Goal: Task Accomplishment & Management: Use online tool/utility

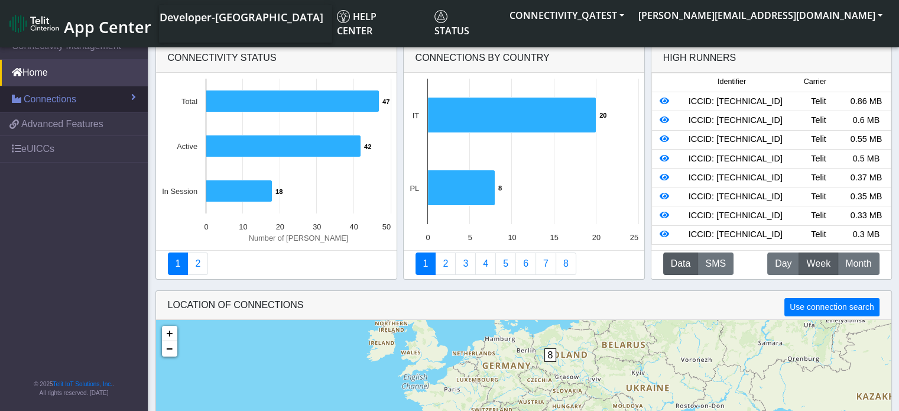
click at [89, 105] on link "Connections" at bounding box center [74, 99] width 148 height 26
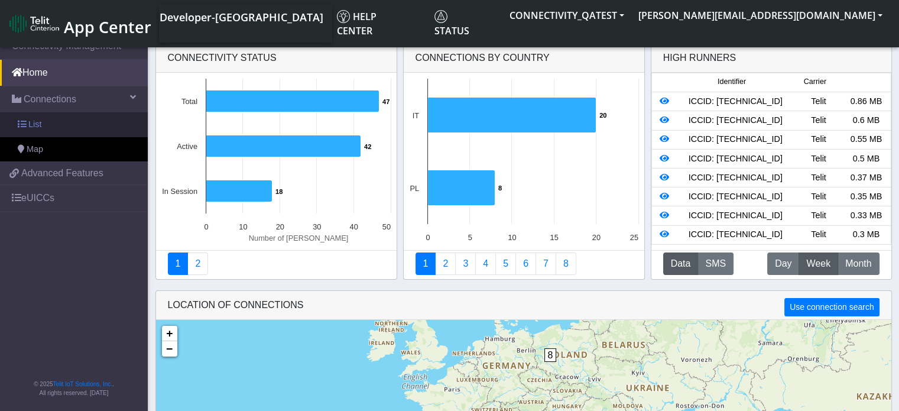
click at [61, 123] on link "List" at bounding box center [74, 124] width 148 height 25
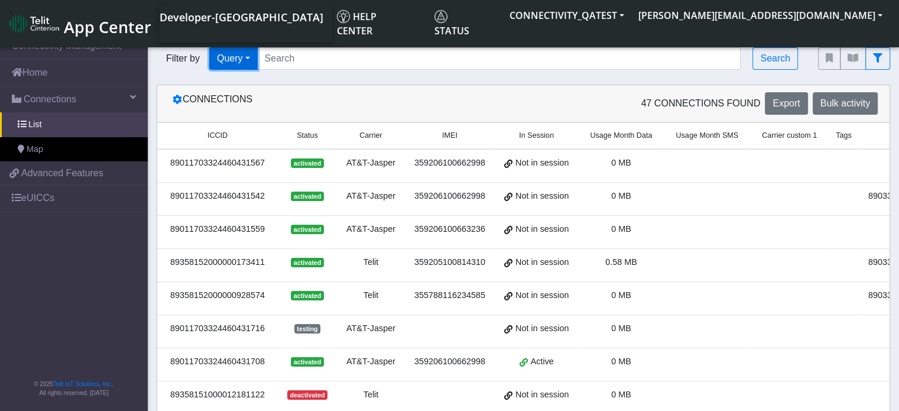
click at [243, 61] on button "Query" at bounding box center [233, 58] width 48 height 22
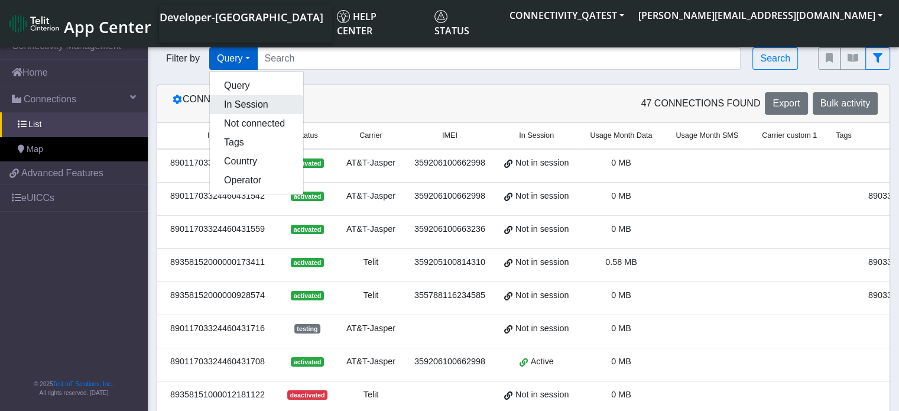
click at [233, 103] on button "In Session" at bounding box center [256, 104] width 93 height 19
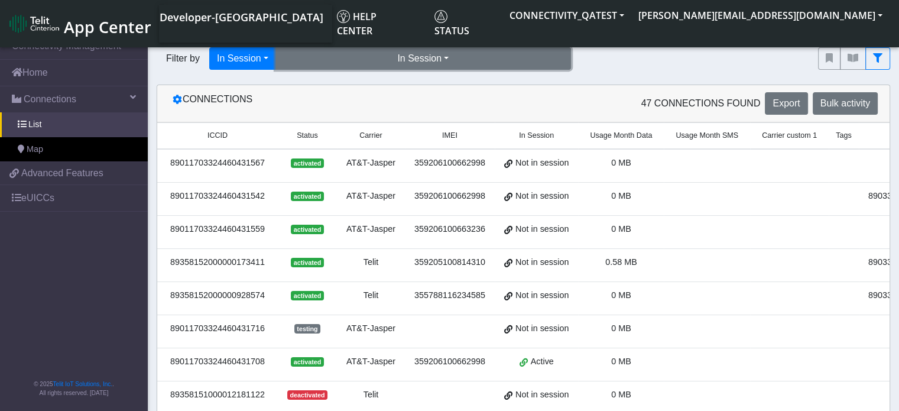
click at [451, 57] on button "In Session" at bounding box center [422, 58] width 295 height 22
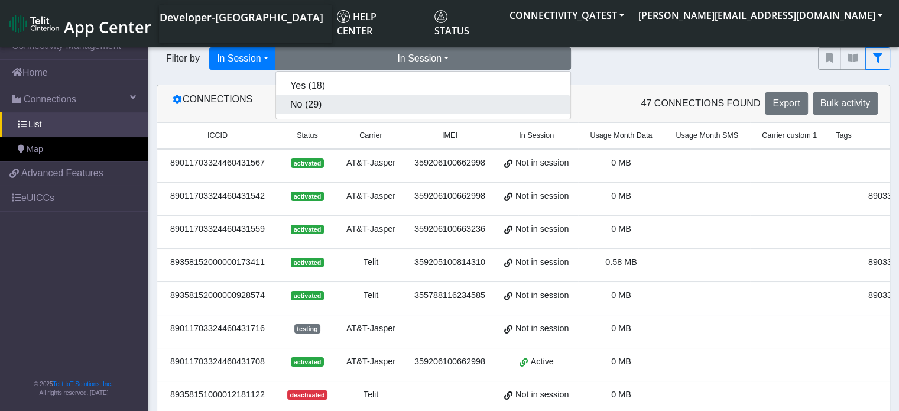
click at [418, 100] on button "No (29)" at bounding box center [423, 104] width 294 height 19
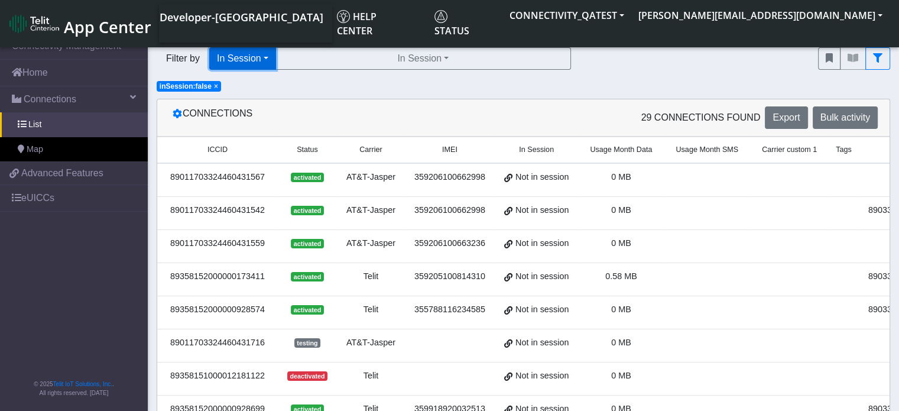
click at [264, 60] on button "In Session" at bounding box center [242, 58] width 67 height 22
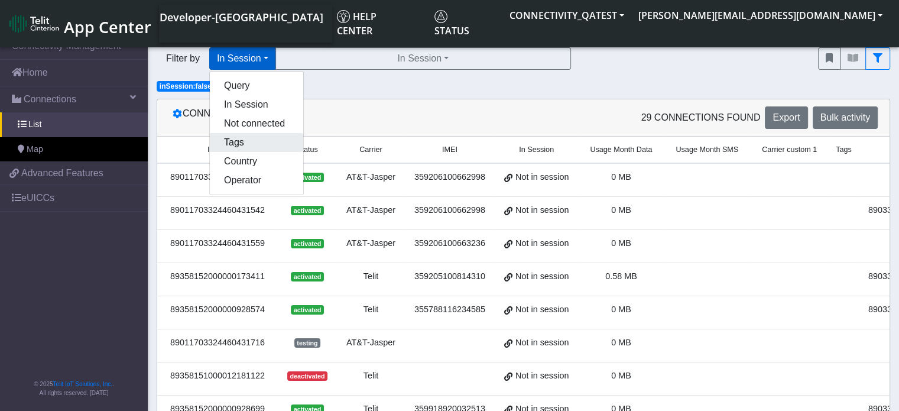
click at [253, 150] on button "Tags" at bounding box center [256, 142] width 93 height 19
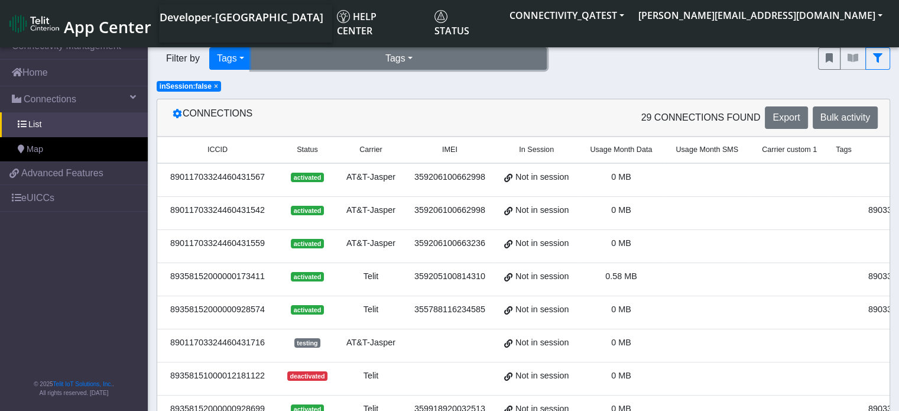
click at [411, 61] on button "Tags" at bounding box center [398, 58] width 295 height 22
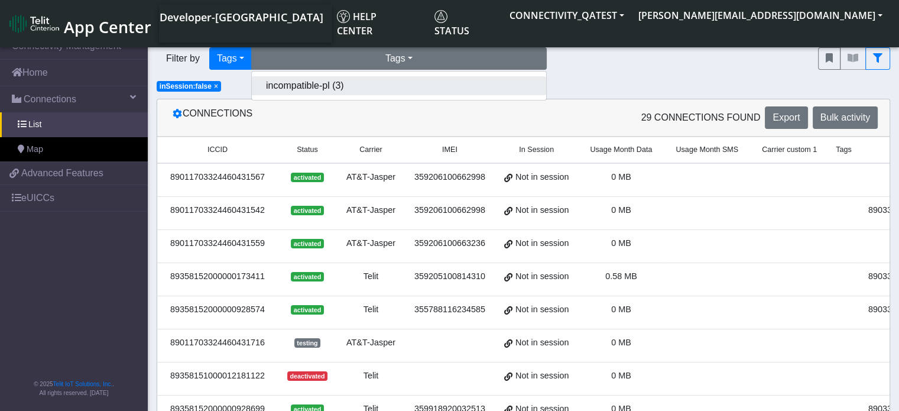
click at [358, 82] on button "incompatible-pl (3)" at bounding box center [399, 85] width 294 height 19
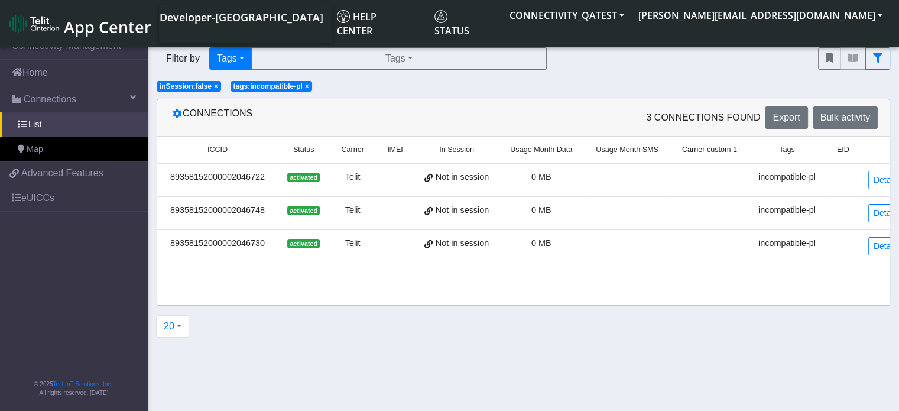
click at [214, 84] on span "×" at bounding box center [216, 86] width 4 height 8
click at [232, 86] on span "×" at bounding box center [233, 86] width 4 height 8
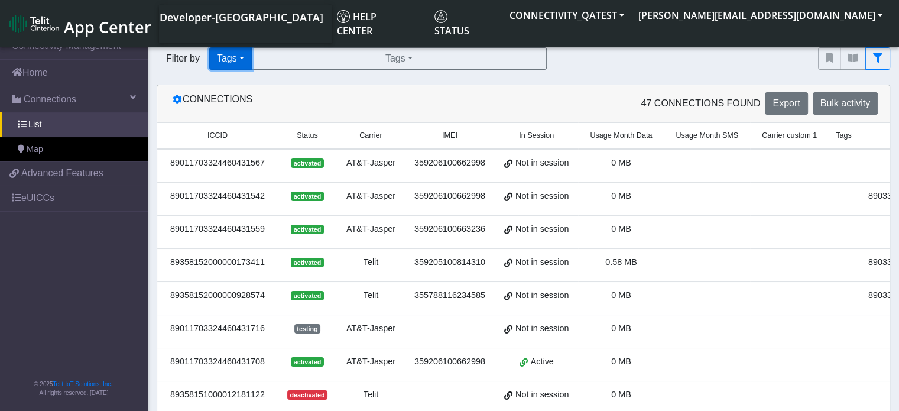
click at [227, 57] on button "Tags" at bounding box center [230, 58] width 43 height 22
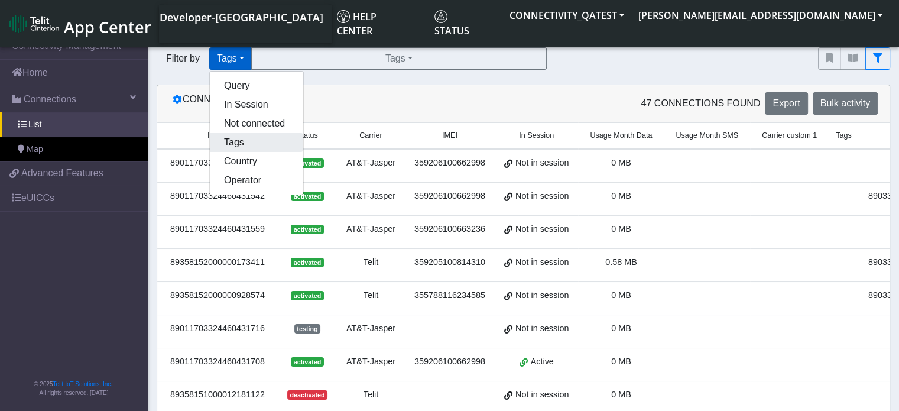
click at [250, 147] on button "Tags" at bounding box center [256, 142] width 93 height 19
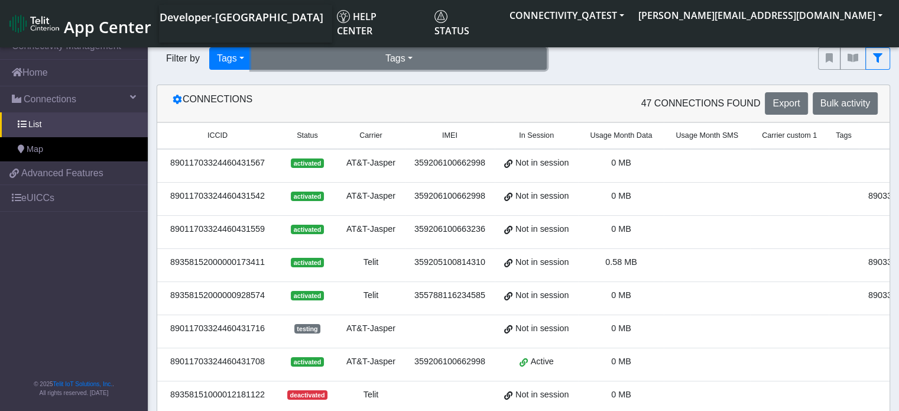
click at [407, 57] on button "Tags" at bounding box center [398, 58] width 295 height 22
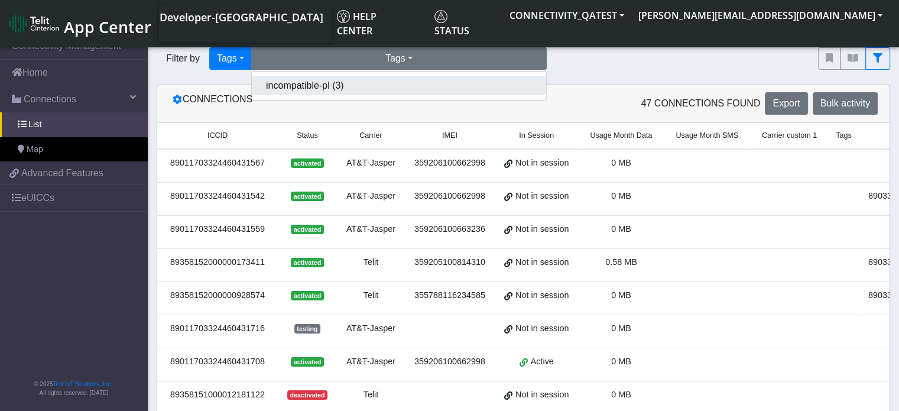
click at [374, 89] on button "incompatible-pl (3)" at bounding box center [399, 85] width 294 height 19
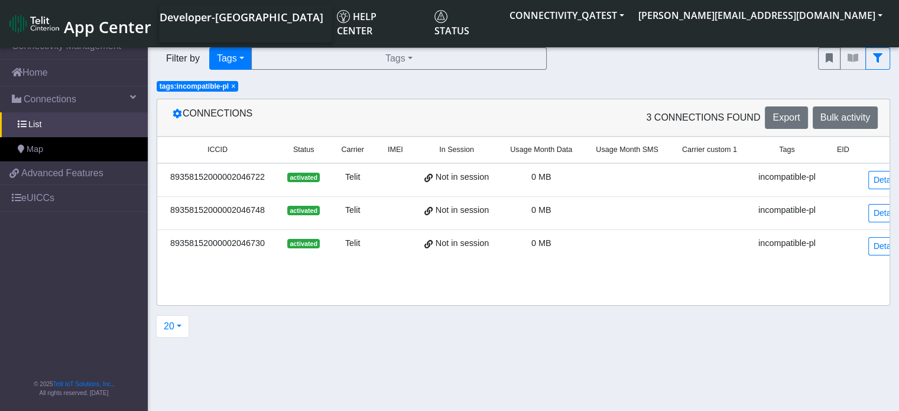
click at [94, 29] on span "App Center" at bounding box center [107, 27] width 87 height 22
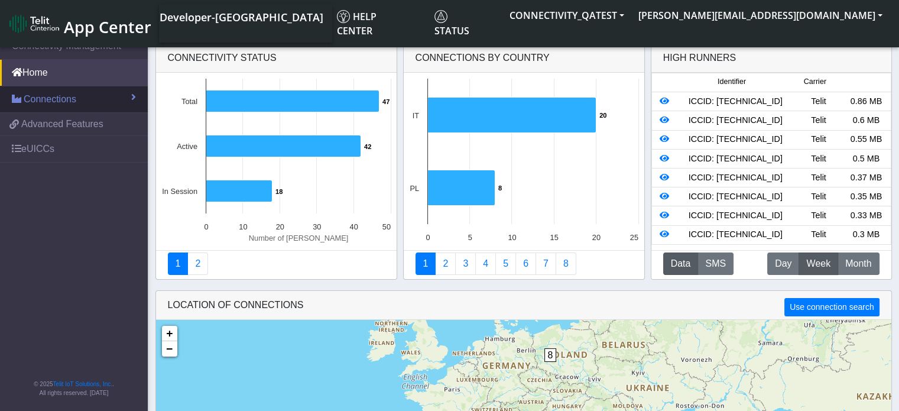
click at [28, 102] on span "Connections" at bounding box center [50, 99] width 53 height 14
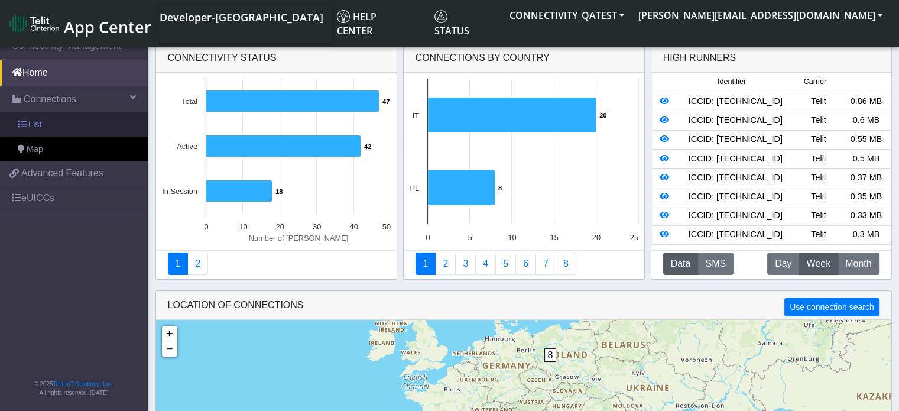
click at [28, 122] on link "List" at bounding box center [74, 124] width 148 height 25
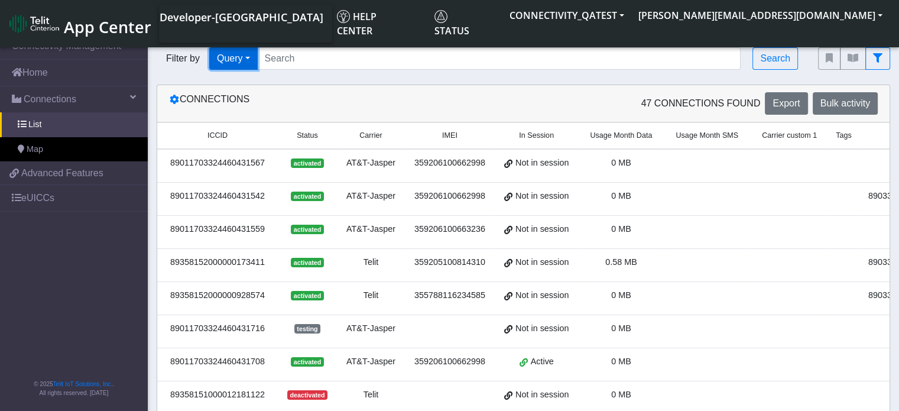
click at [246, 61] on button "Query" at bounding box center [233, 58] width 48 height 22
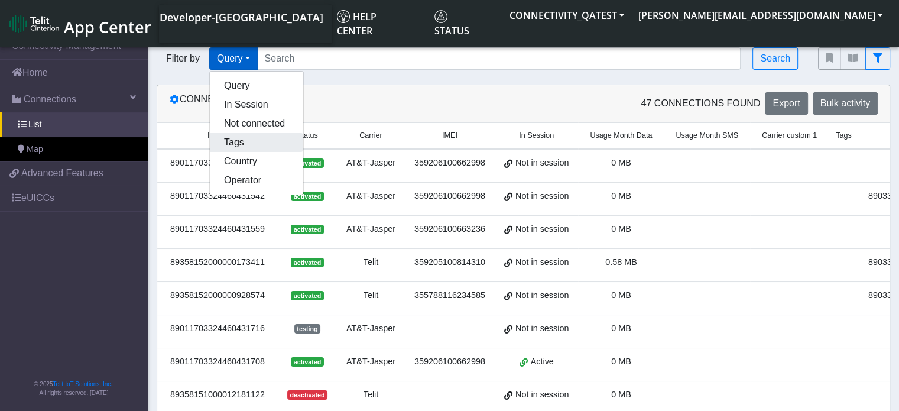
click at [239, 146] on button "Tags" at bounding box center [256, 142] width 93 height 19
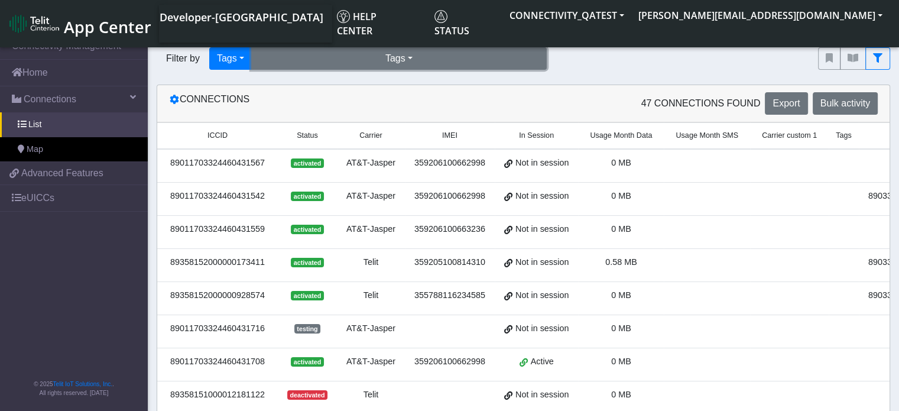
click at [406, 58] on button "Tags" at bounding box center [398, 58] width 295 height 22
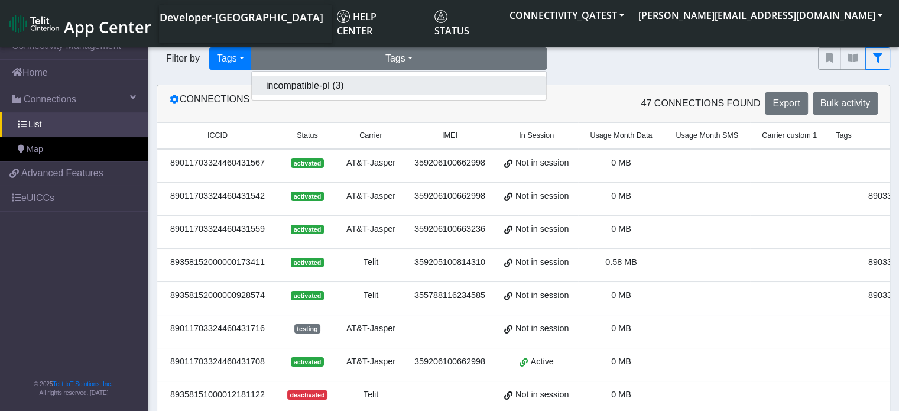
click at [366, 87] on button "incompatible-pl (3)" at bounding box center [399, 85] width 294 height 19
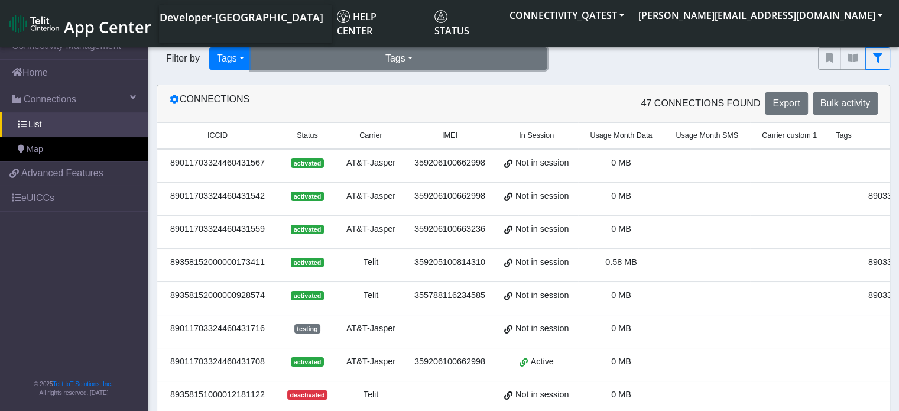
click at [389, 63] on button "Tags" at bounding box center [398, 58] width 295 height 22
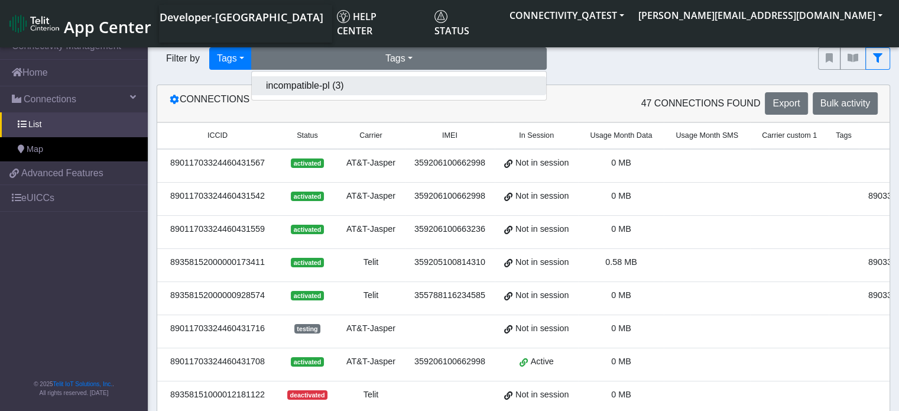
click at [310, 89] on button "incompatible-pl (3)" at bounding box center [399, 85] width 294 height 19
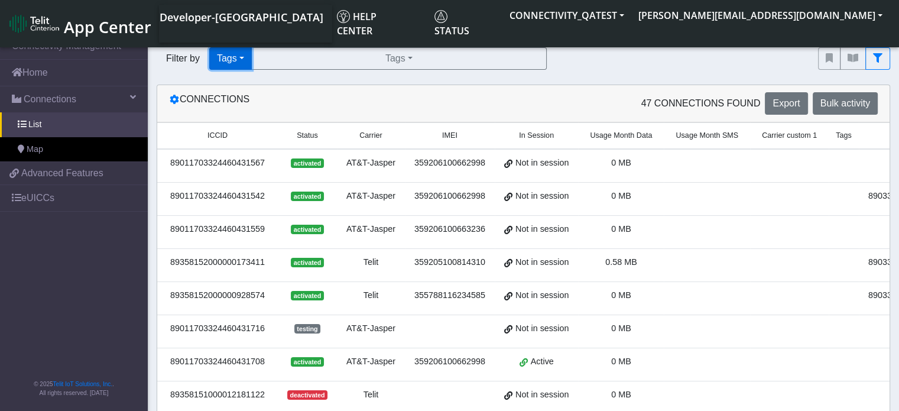
click at [236, 58] on button "Tags" at bounding box center [230, 58] width 43 height 22
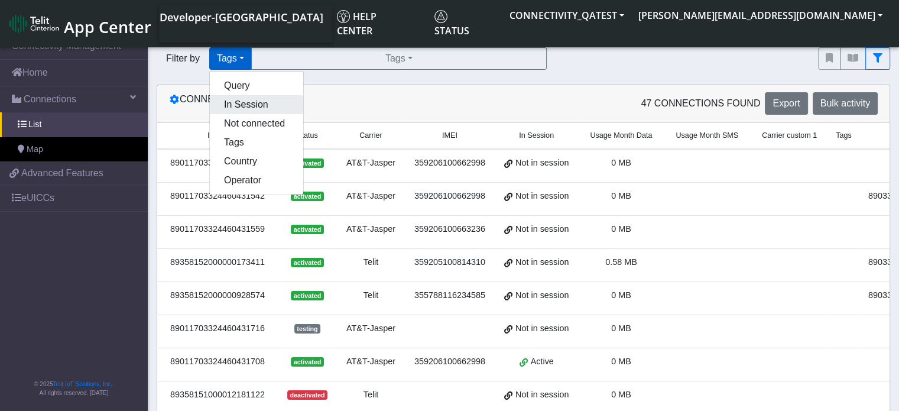
click at [234, 105] on button "In Session" at bounding box center [256, 104] width 93 height 19
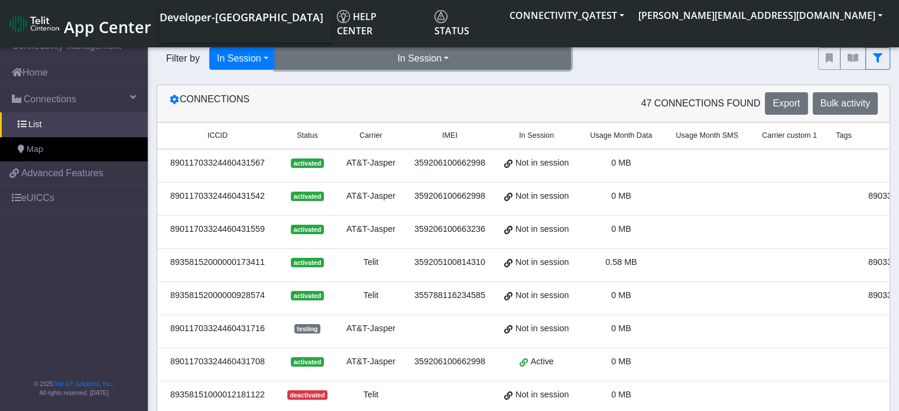
click at [397, 61] on button "In Session" at bounding box center [422, 58] width 295 height 22
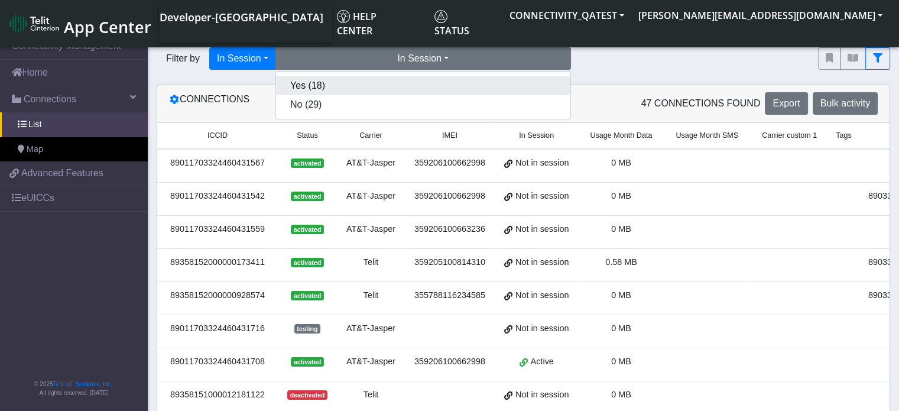
click at [382, 89] on button "Yes (18)" at bounding box center [423, 85] width 294 height 19
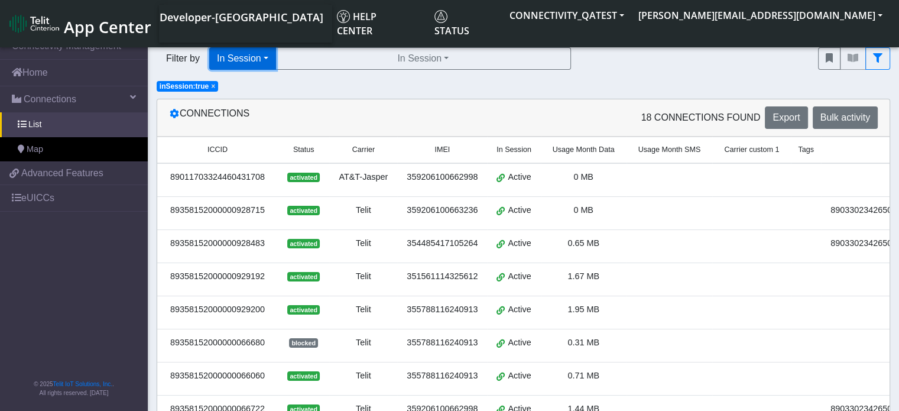
click at [269, 63] on button "In Session" at bounding box center [242, 58] width 67 height 22
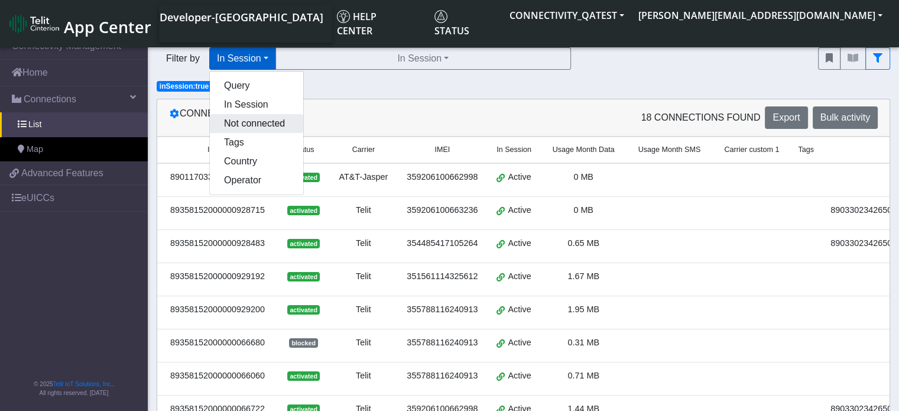
click at [263, 125] on button "Not connected" at bounding box center [256, 123] width 93 height 19
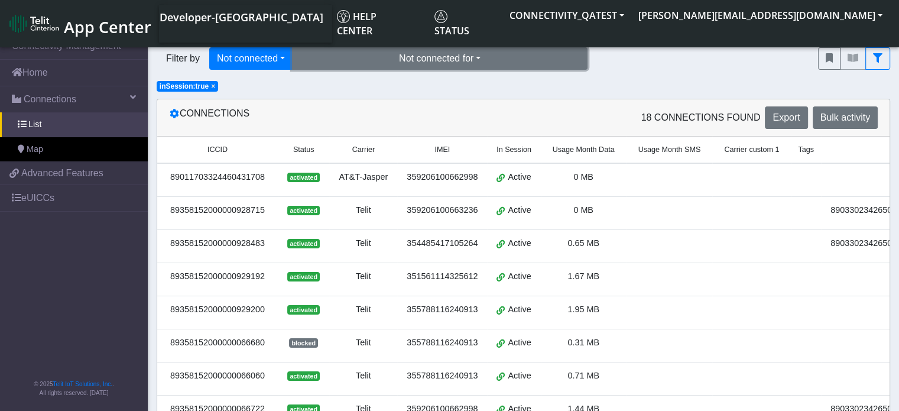
drag, startPoint x: 471, startPoint y: 49, endPoint x: 468, endPoint y: 57, distance: 9.0
click at [472, 49] on button "Not connected for" at bounding box center [439, 58] width 295 height 22
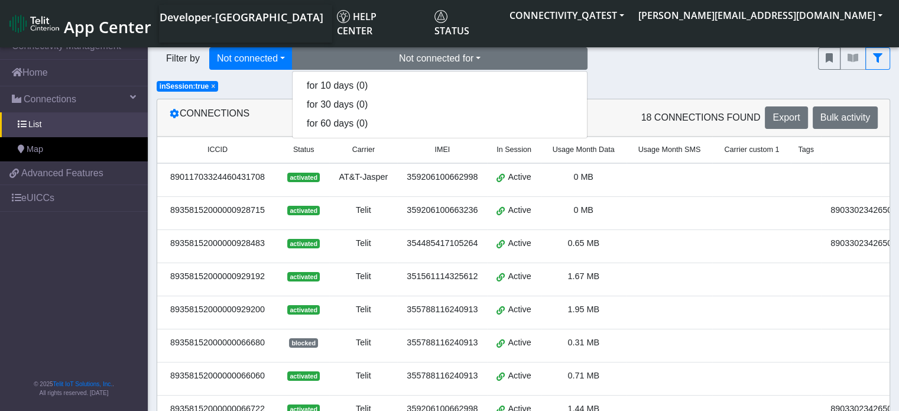
click at [211, 84] on span "×" at bounding box center [213, 86] width 4 height 8
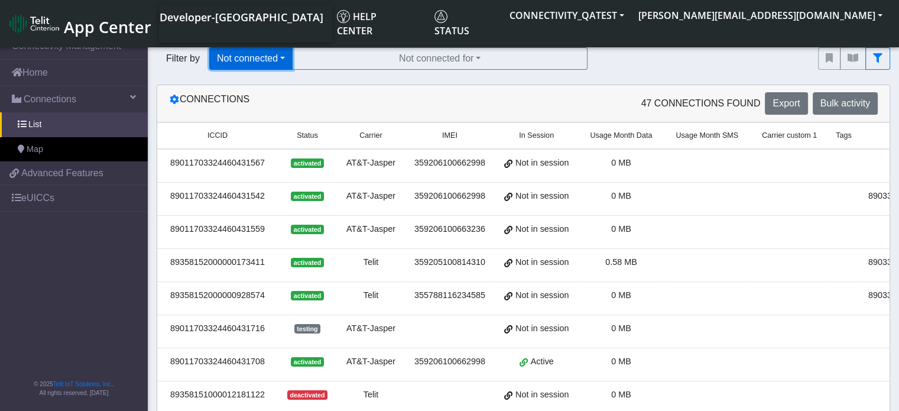
click at [279, 62] on button "Not connected" at bounding box center [250, 58] width 83 height 22
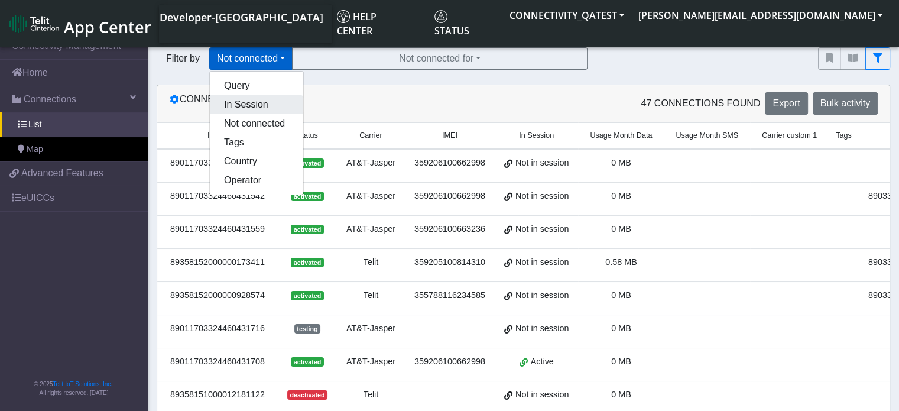
click at [271, 101] on button "In Session" at bounding box center [256, 104] width 93 height 19
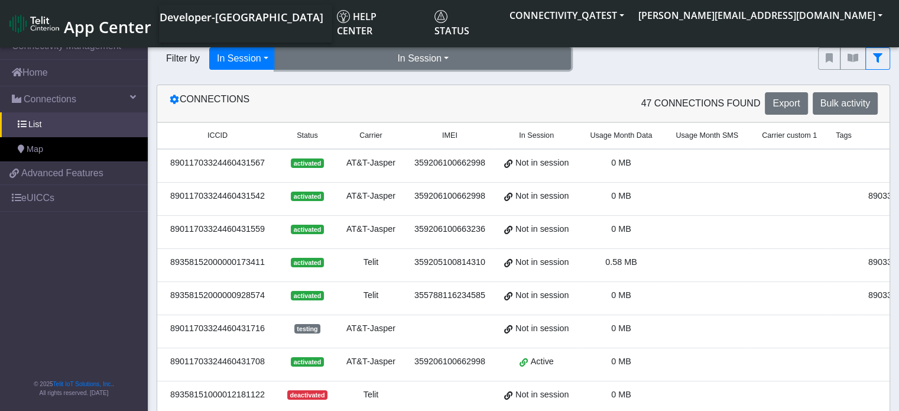
click at [450, 57] on button "In Session" at bounding box center [422, 58] width 295 height 22
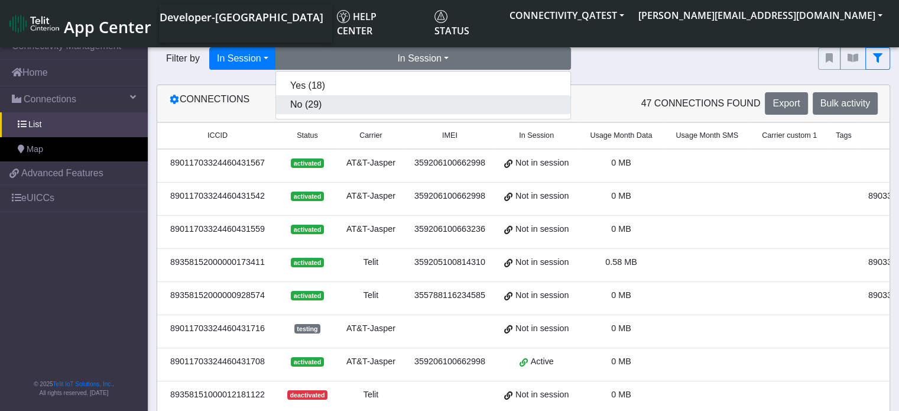
click at [405, 108] on button "No (29)" at bounding box center [423, 104] width 294 height 19
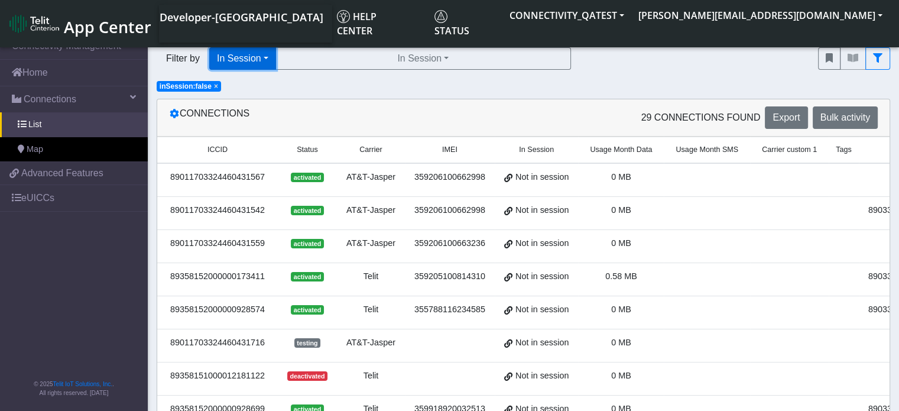
click at [260, 58] on button "In Session" at bounding box center [242, 58] width 67 height 22
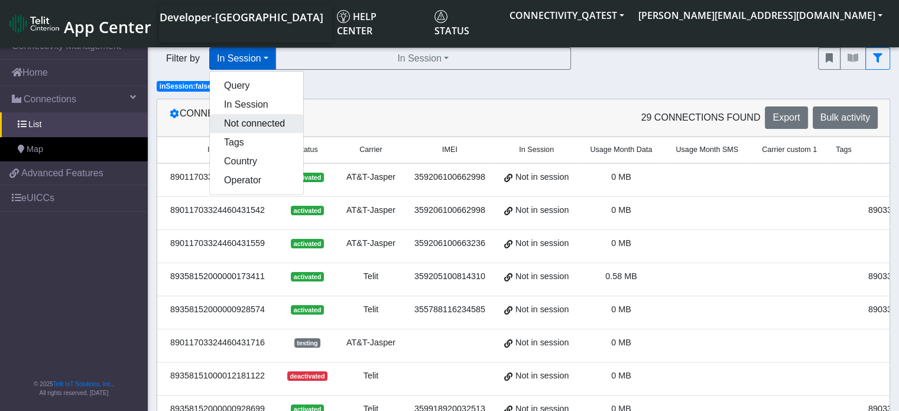
click at [253, 129] on button "Not connected" at bounding box center [256, 123] width 93 height 19
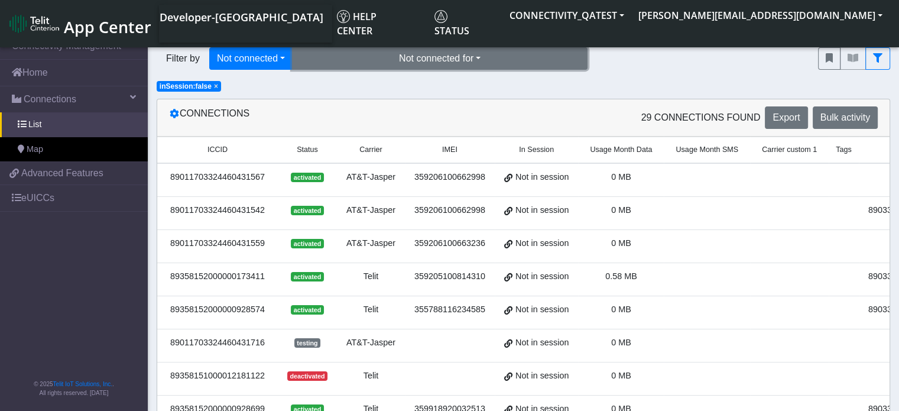
click at [425, 64] on button "Not connected for" at bounding box center [439, 58] width 295 height 22
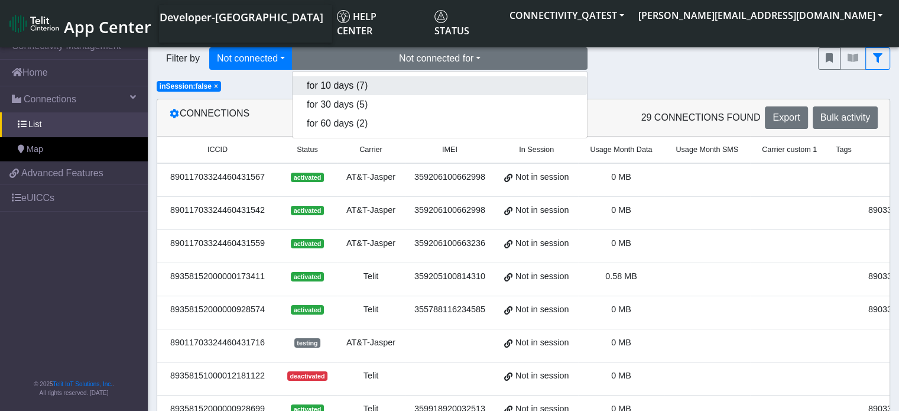
click at [405, 93] on button "for 10 days (7)" at bounding box center [439, 85] width 294 height 19
